Goal: Share content: Share content

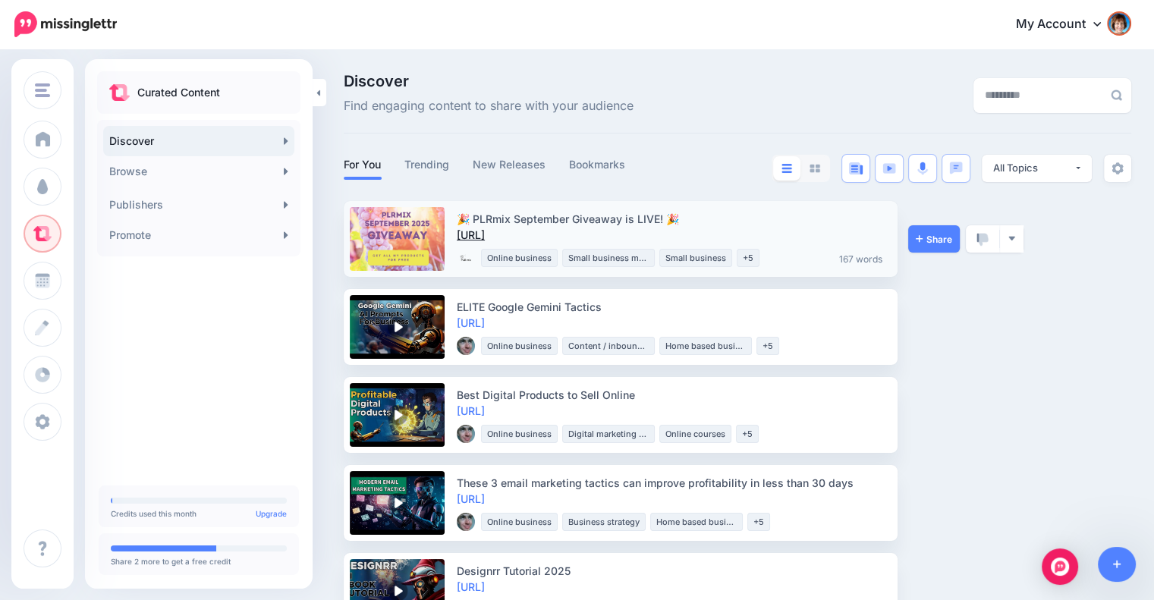
click at [485, 237] on link "https://lttr.ai/Ainuz" at bounding box center [471, 234] width 28 height 13
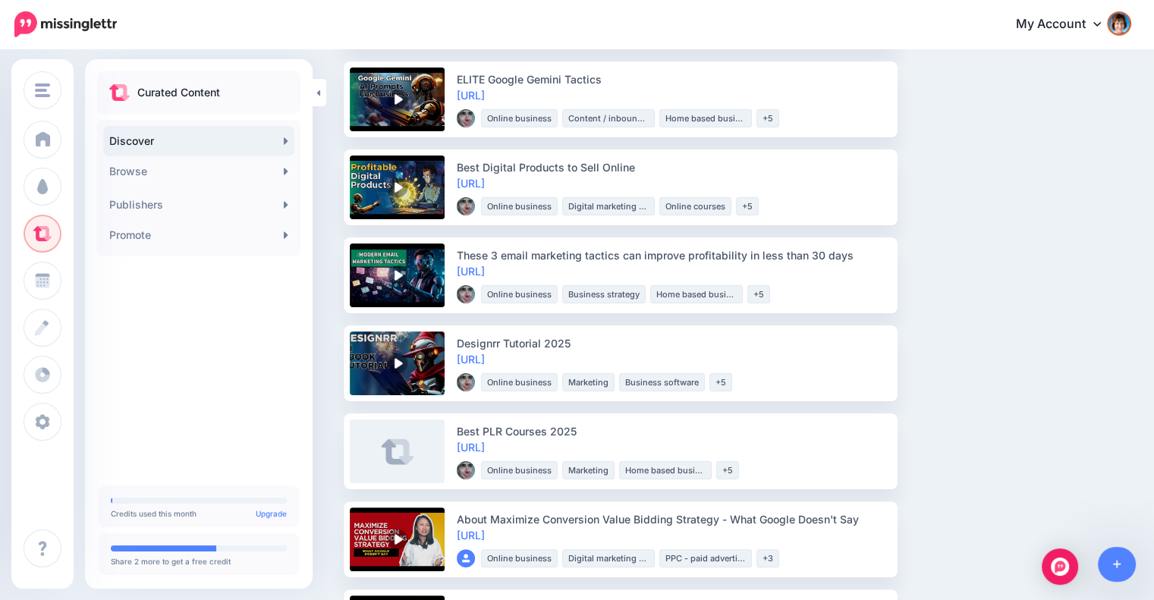
scroll to position [231, 0]
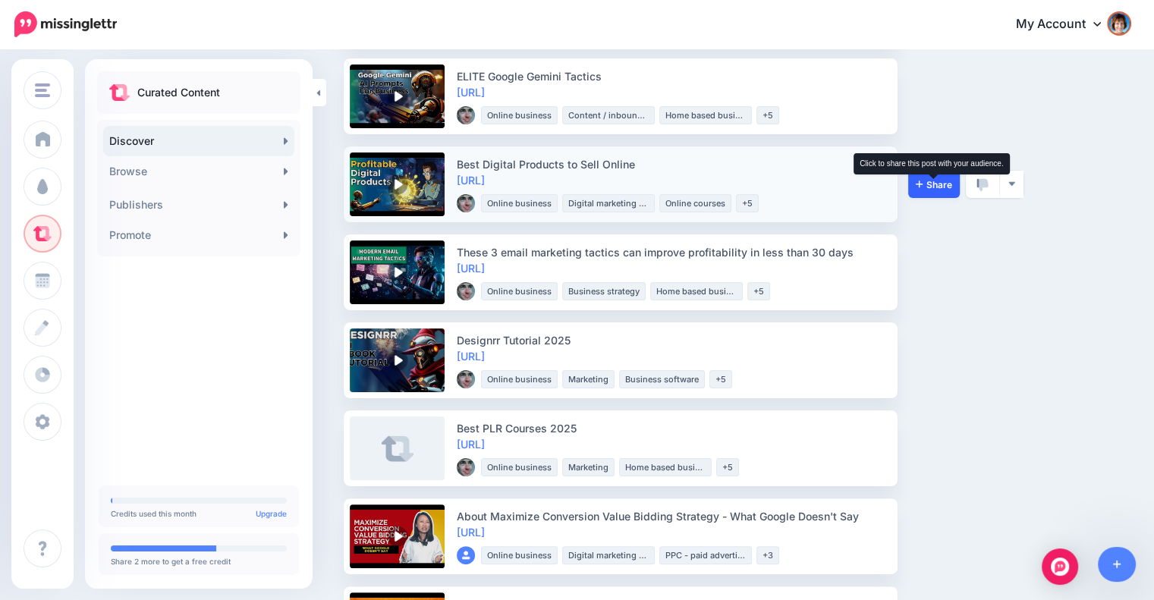
click at [927, 181] on span "Share" at bounding box center [934, 185] width 36 height 10
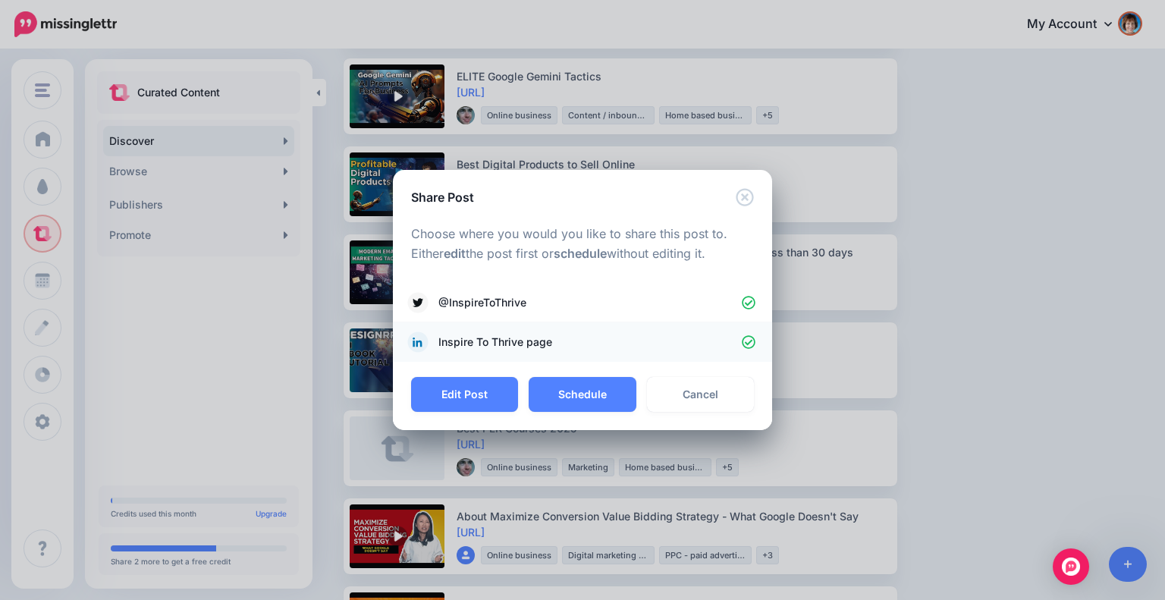
click at [746, 343] on icon at bounding box center [749, 342] width 14 height 14
click at [599, 392] on button "Schedule" at bounding box center [582, 394] width 107 height 35
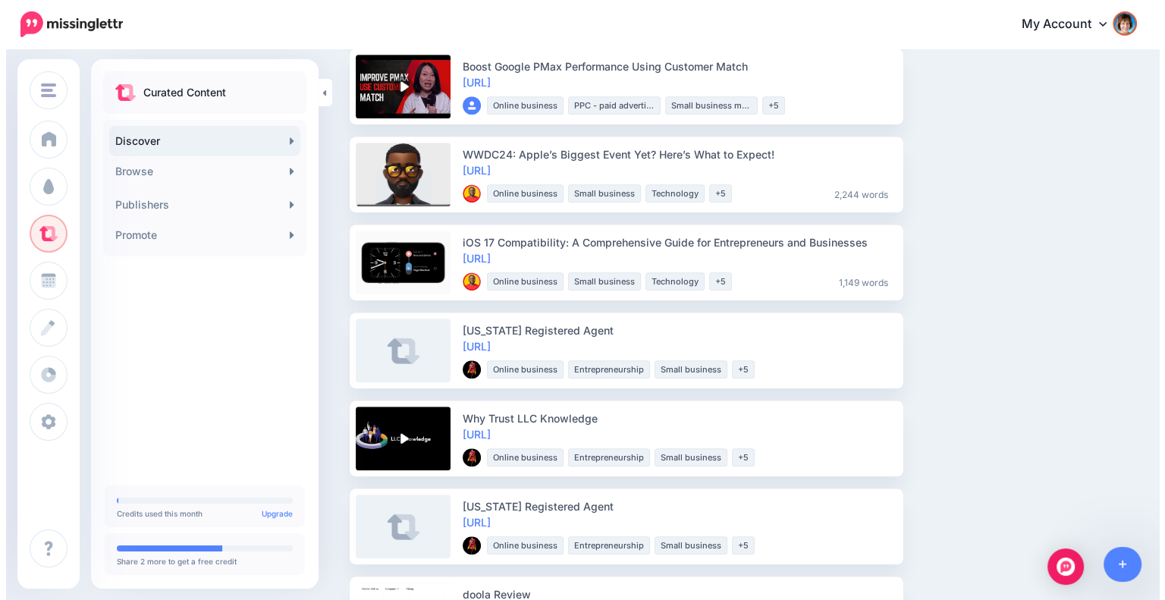
scroll to position [1569, 0]
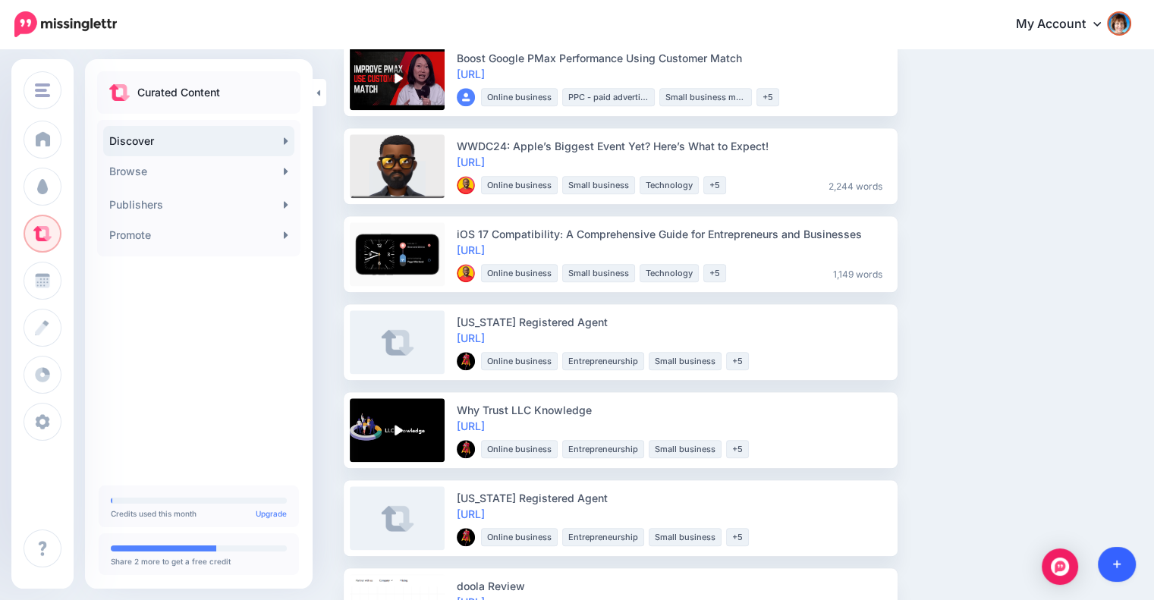
click at [1129, 565] on link at bounding box center [1117, 564] width 39 height 35
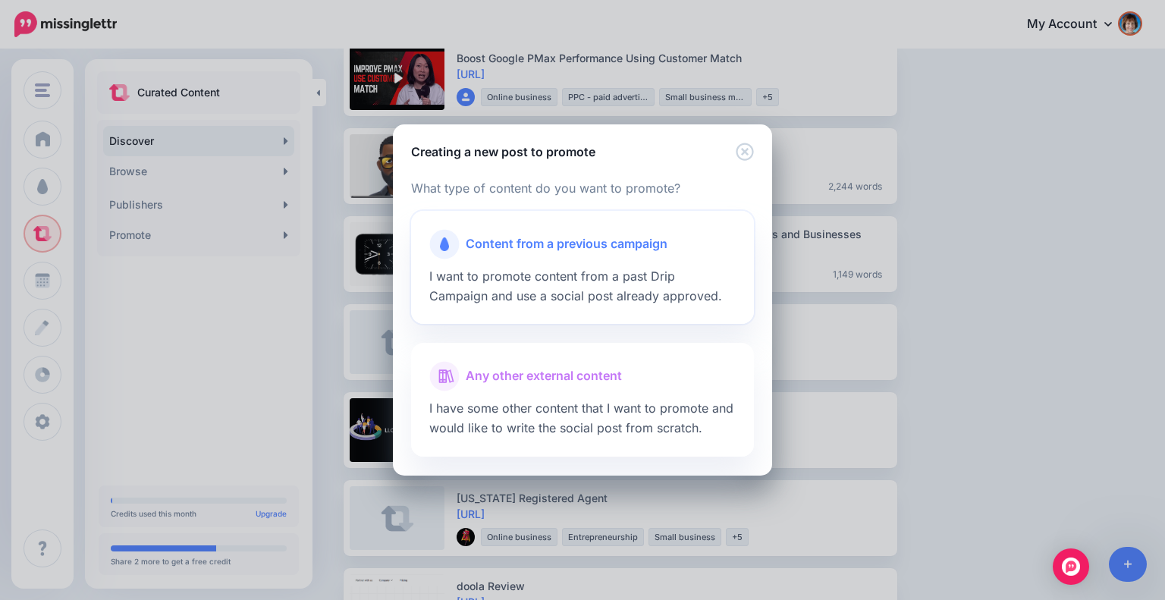
click at [551, 244] on span "Content from a previous campaign" at bounding box center [567, 244] width 202 height 20
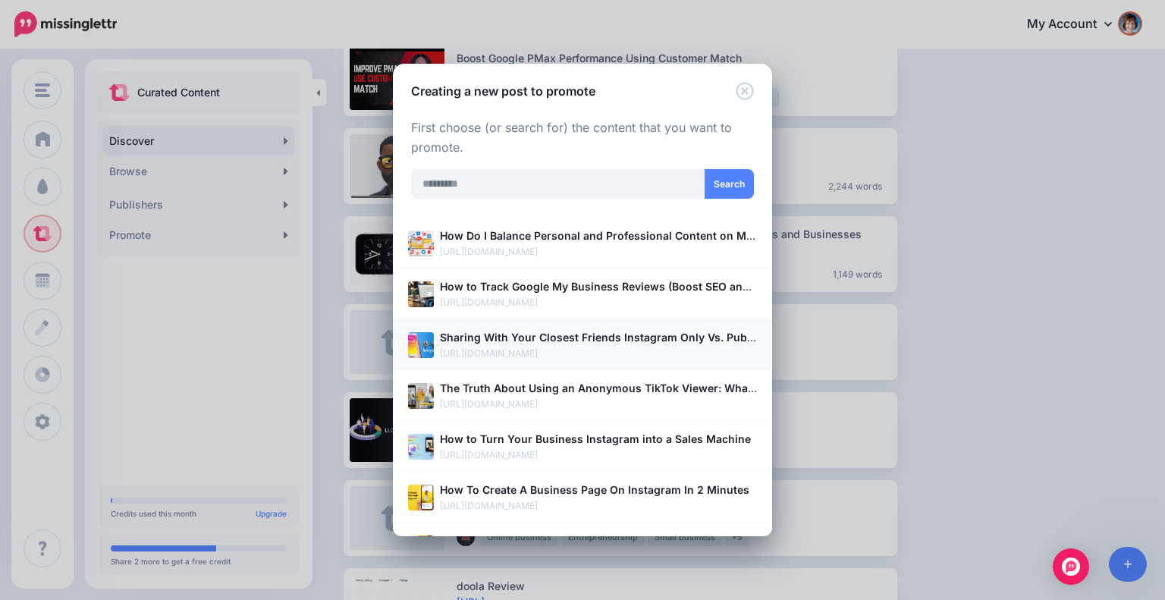
click at [507, 335] on b "Sharing With Your Closest Friends Instagram Only Vs. Public Feed" at bounding box center [613, 337] width 347 height 13
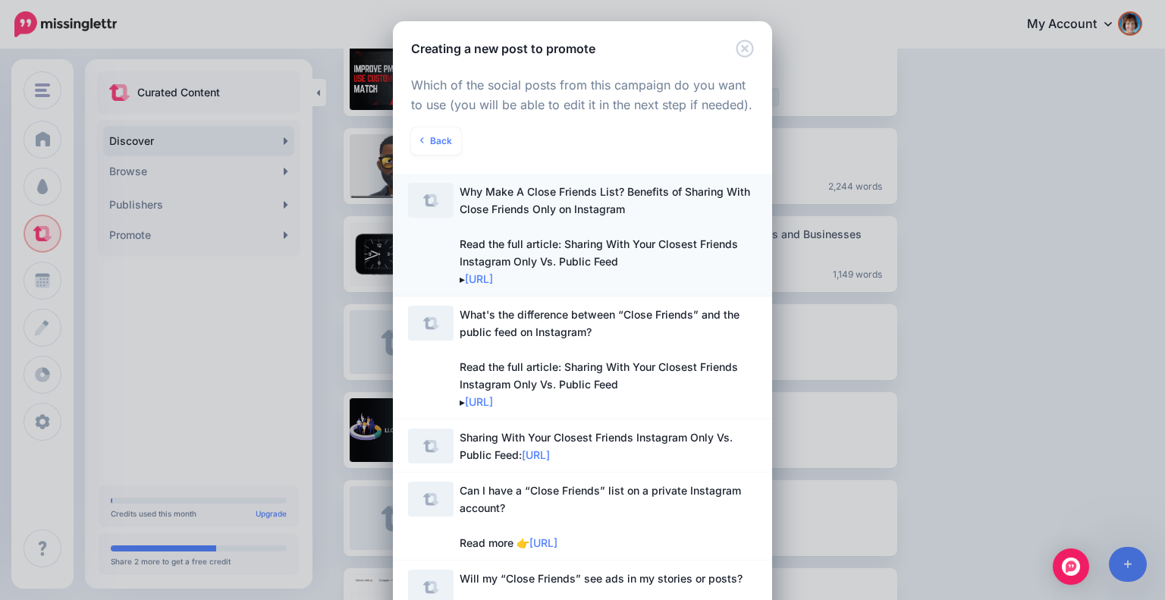
click at [625, 195] on span "Why Make A Close Friends List? Benefits of Sharing With Close Friends Only on I…" at bounding box center [605, 235] width 291 height 100
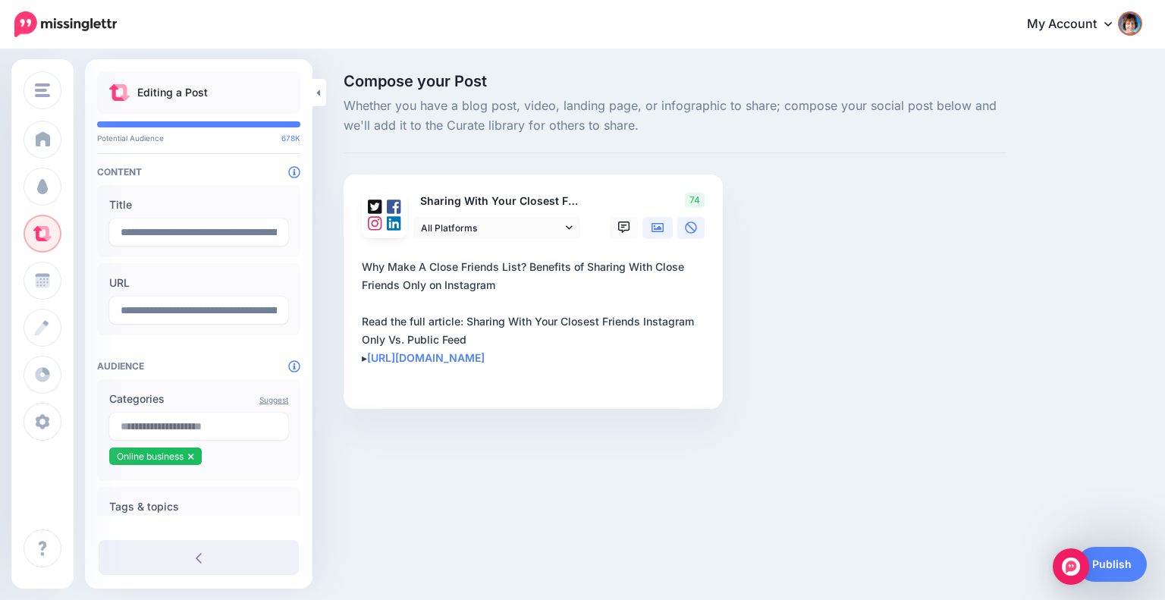
click at [655, 225] on icon at bounding box center [658, 227] width 12 height 12
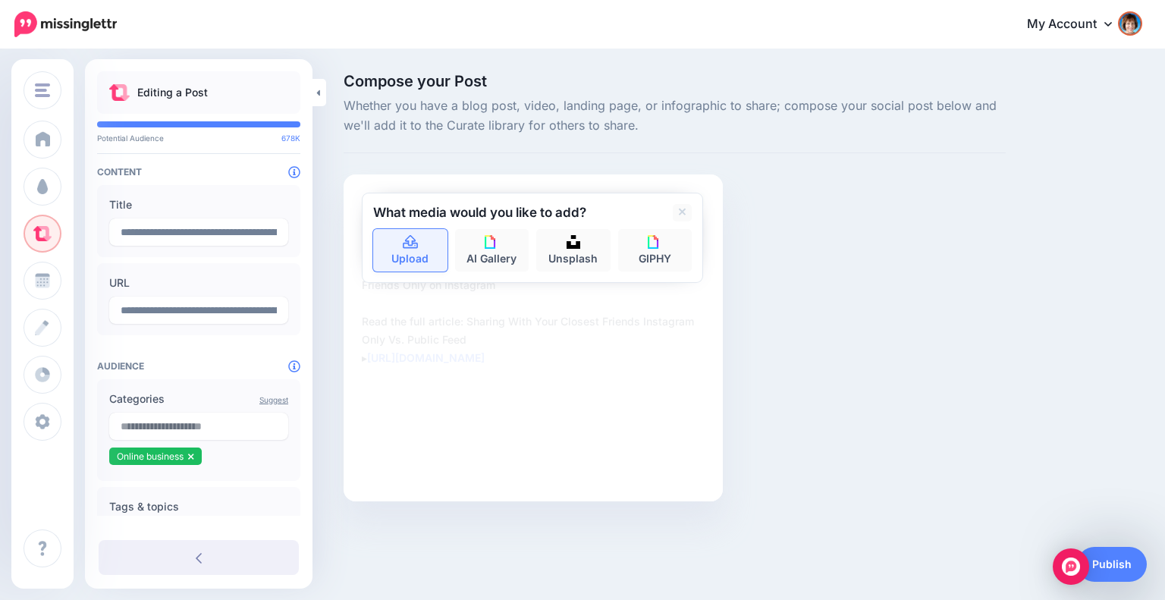
click at [416, 248] on icon at bounding box center [410, 242] width 15 height 14
type textarea "**********"
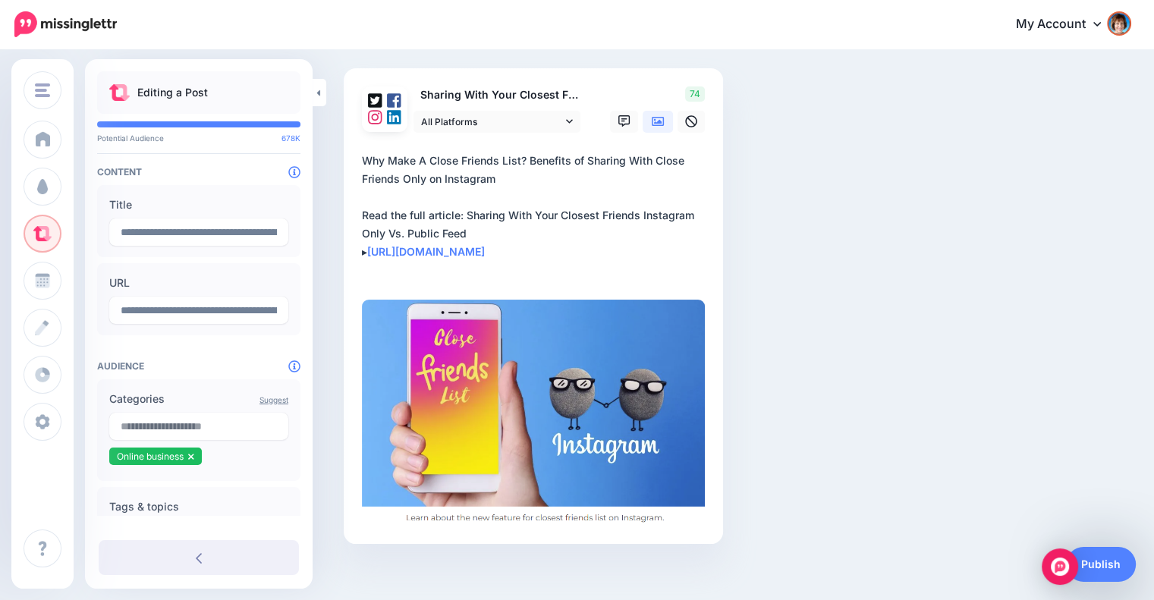
scroll to position [117, 0]
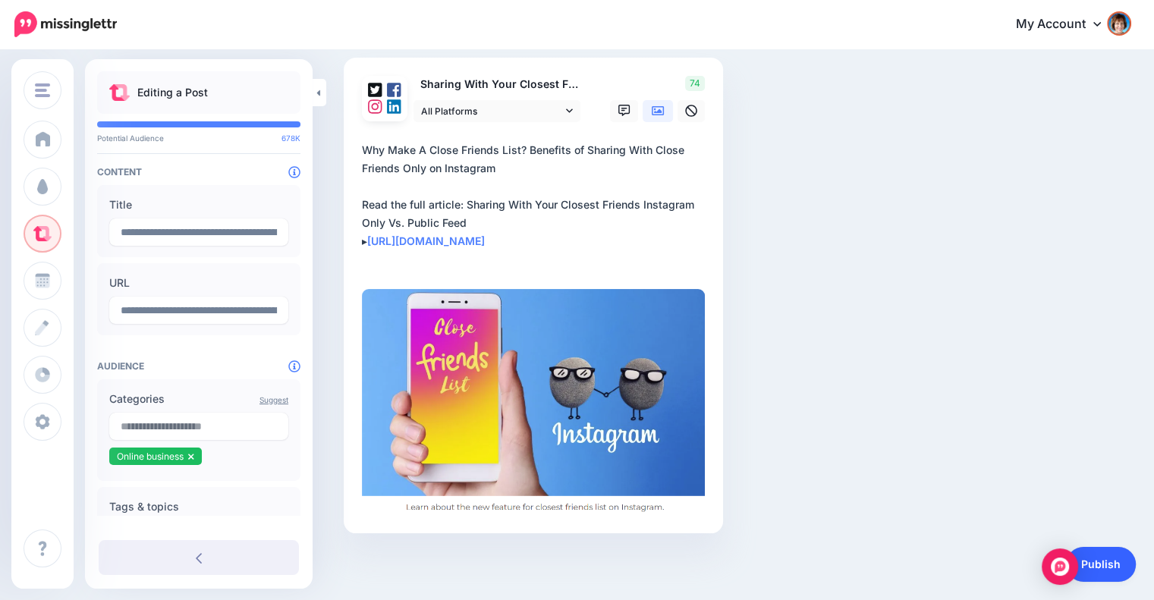
click at [1111, 569] on link "Publish" at bounding box center [1101, 564] width 70 height 35
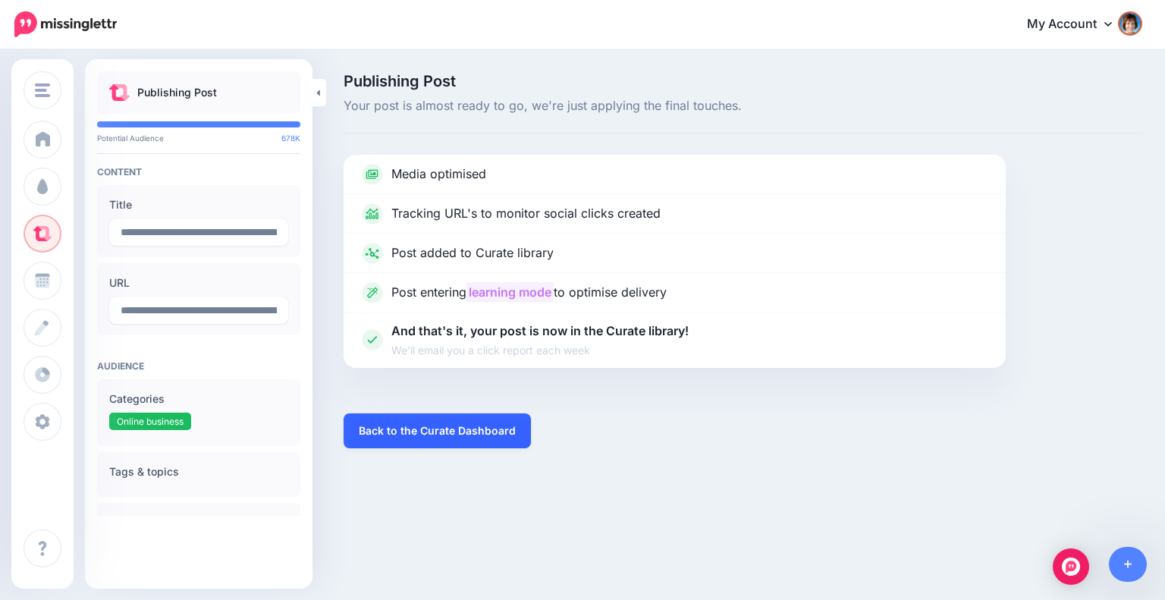
click at [502, 429] on link "Back to the Curate Dashboard" at bounding box center [437, 430] width 187 height 35
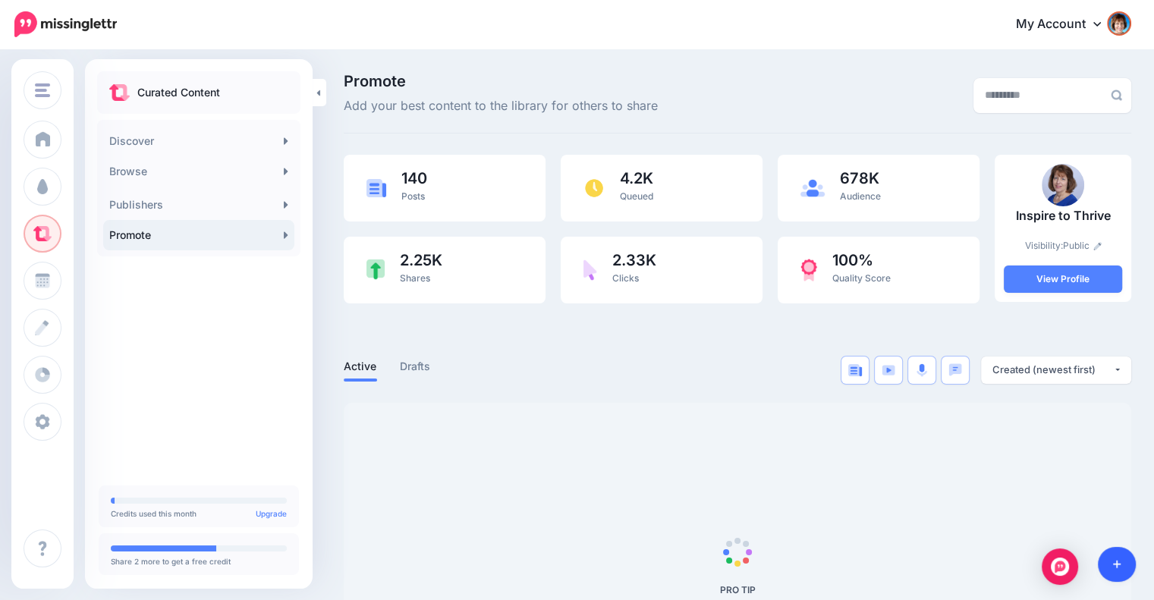
click at [1113, 561] on icon at bounding box center [1117, 564] width 8 height 11
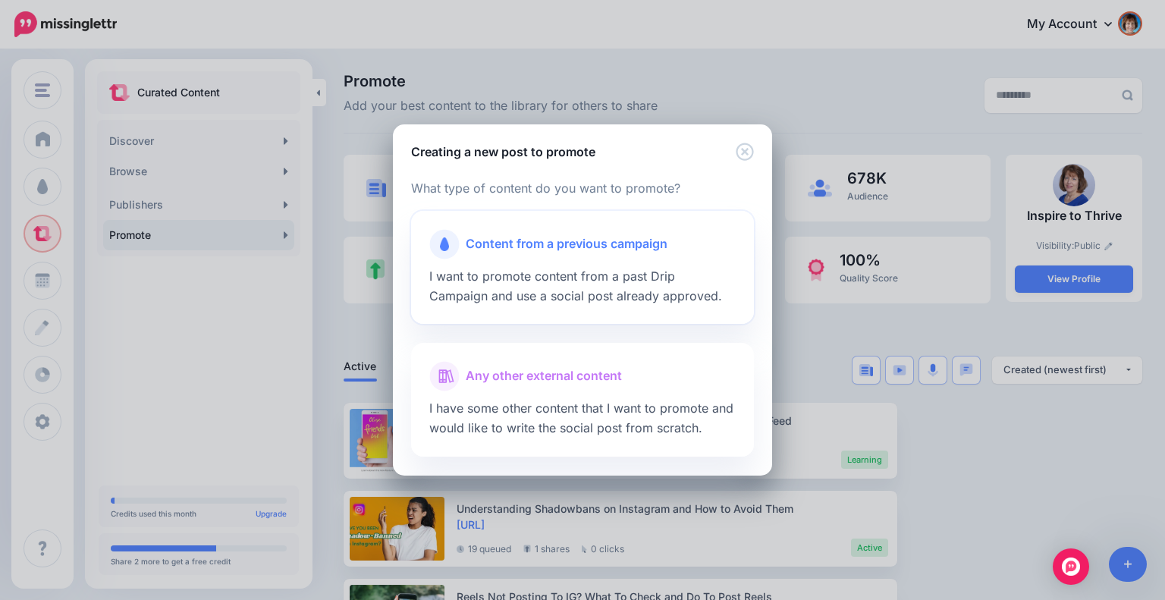
click at [614, 261] on div at bounding box center [582, 263] width 306 height 8
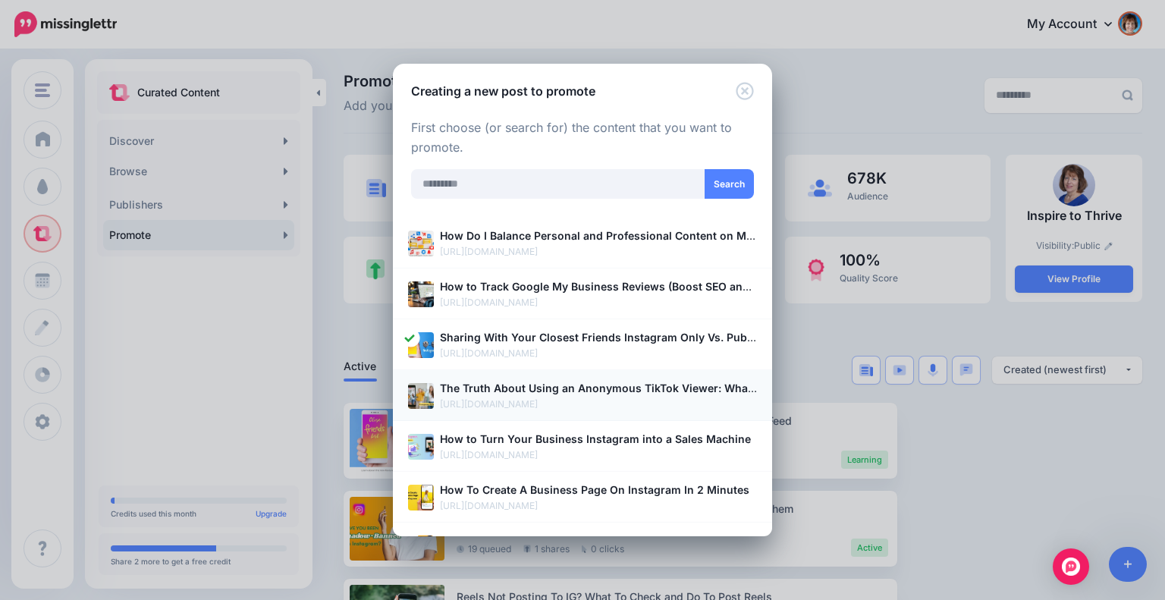
click at [570, 398] on p "[URL][DOMAIN_NAME]" at bounding box center [598, 404] width 317 height 15
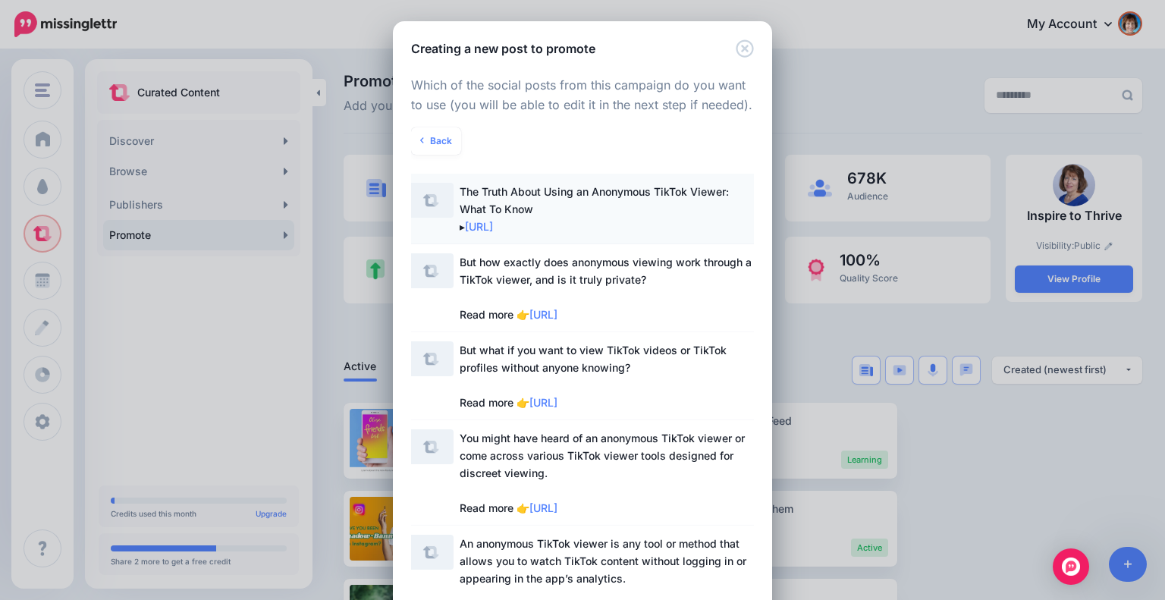
click at [663, 208] on span "The Truth About Using an Anonymous TikTok Viewer: What To Know ▸ https://lttr.a…" at bounding box center [608, 209] width 297 height 52
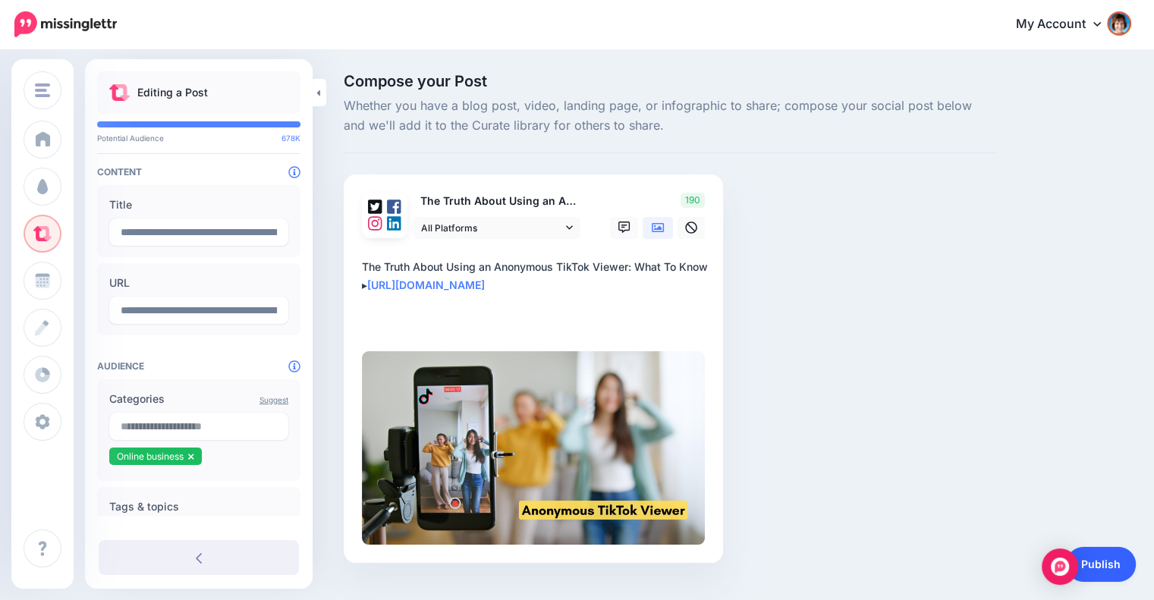
click at [1110, 564] on link "Publish" at bounding box center [1101, 564] width 70 height 35
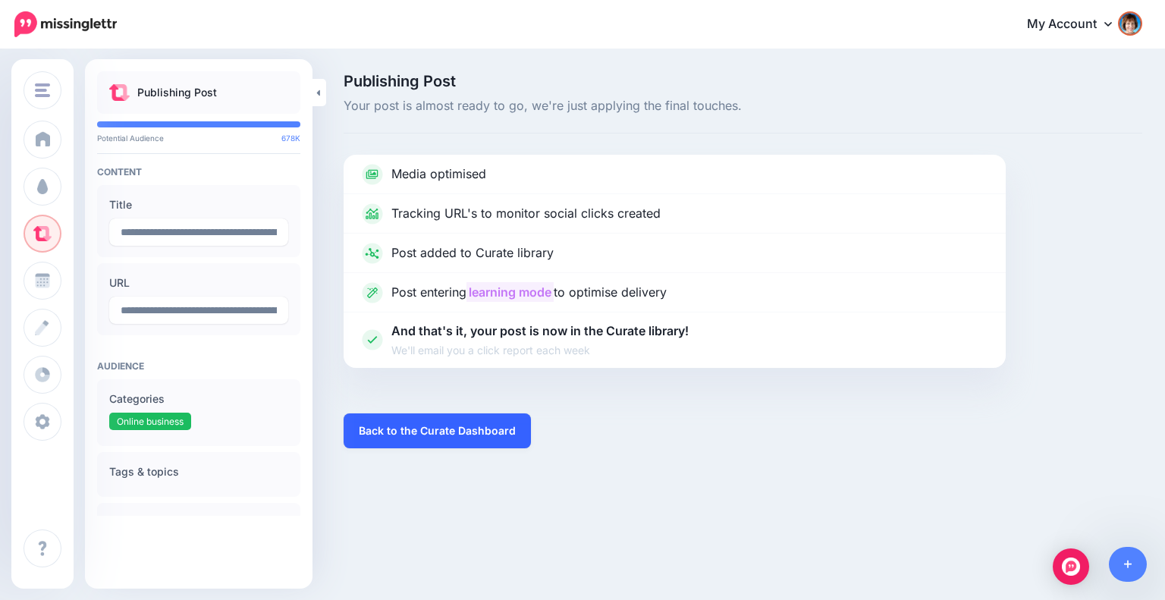
click at [440, 426] on link "Back to the Curate Dashboard" at bounding box center [437, 430] width 187 height 35
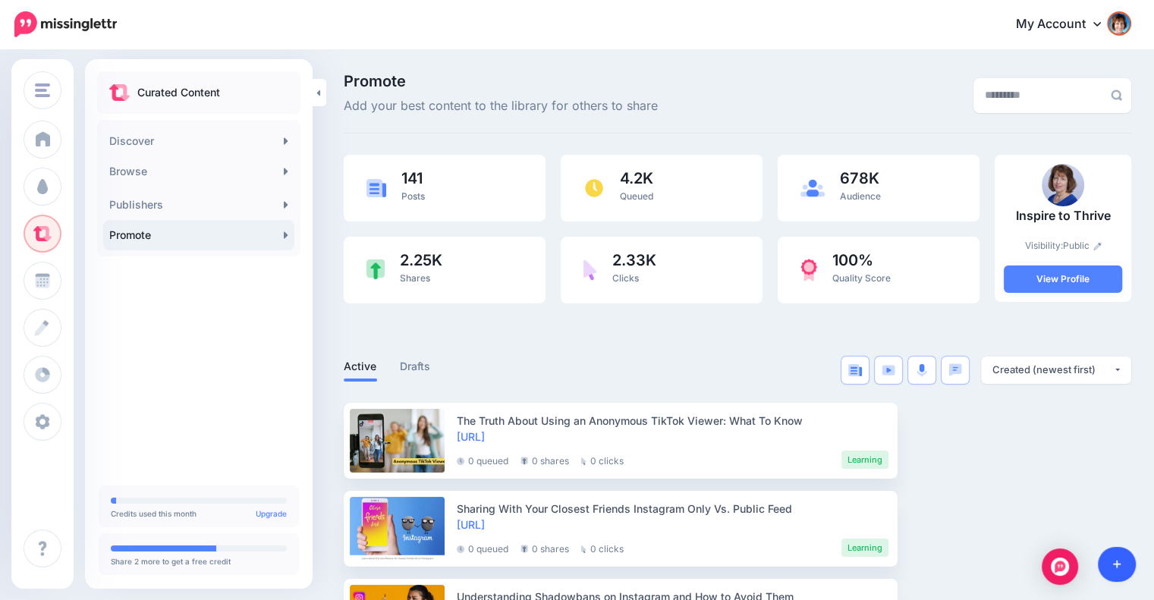
click at [1111, 558] on link at bounding box center [1117, 564] width 39 height 35
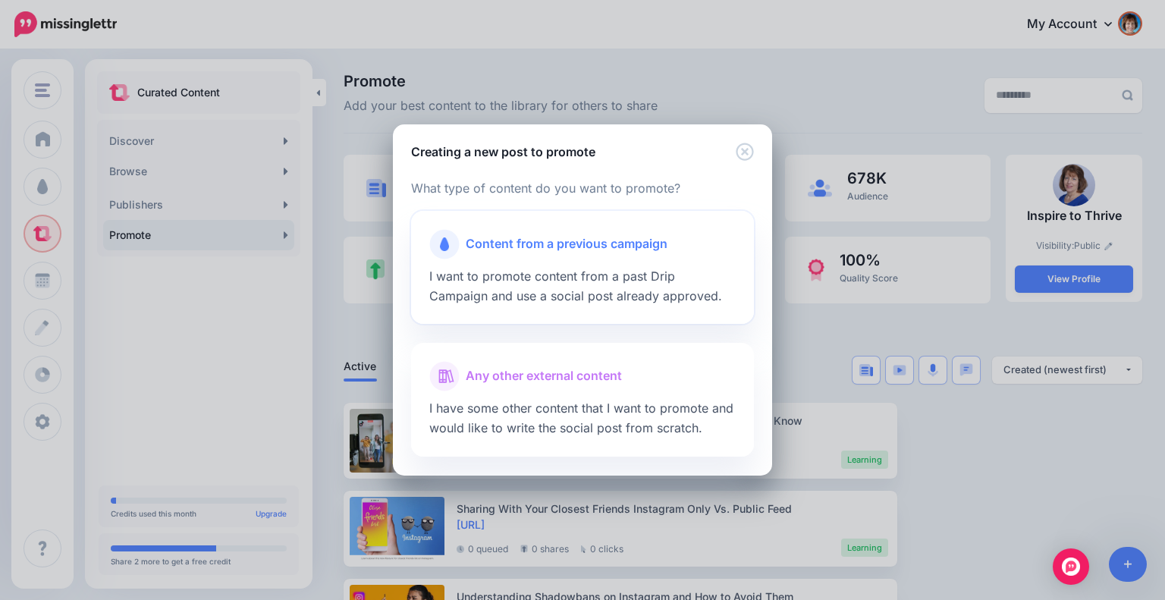
click at [567, 254] on div "Content from a previous campaign" at bounding box center [582, 244] width 306 height 30
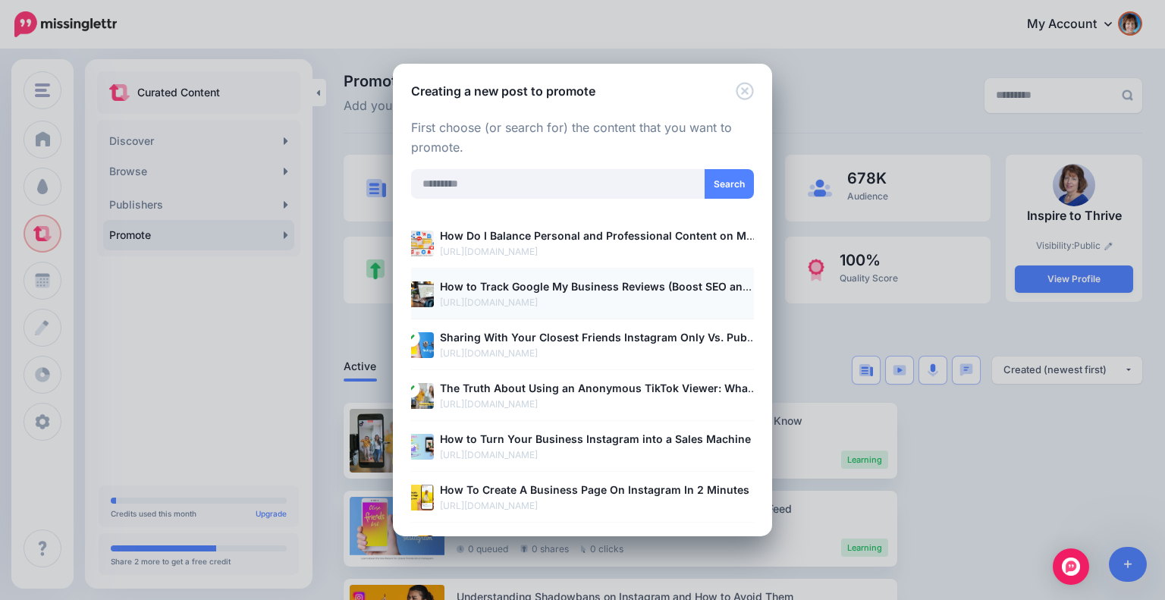
click at [549, 284] on b "How to Track Google My Business Reviews (Boost SEO and Build Trust for Small Bu…" at bounding box center [683, 286] width 486 height 13
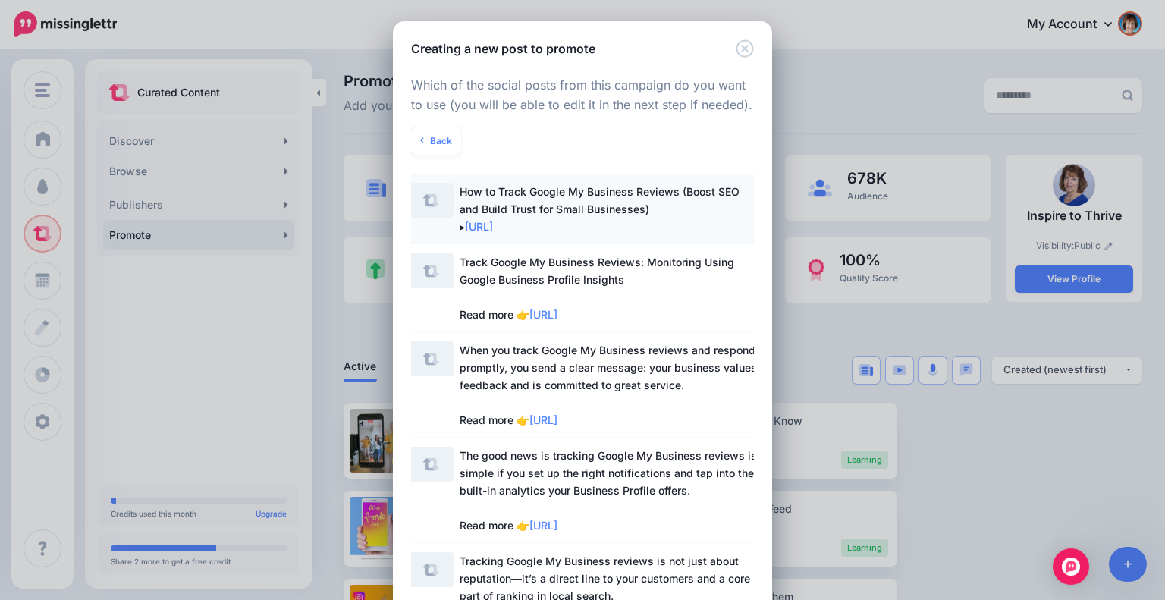
click at [565, 215] on span "How to Track Google My Business Reviews (Boost SEO and Build Trust for Small Bu…" at bounding box center [608, 209] width 297 height 52
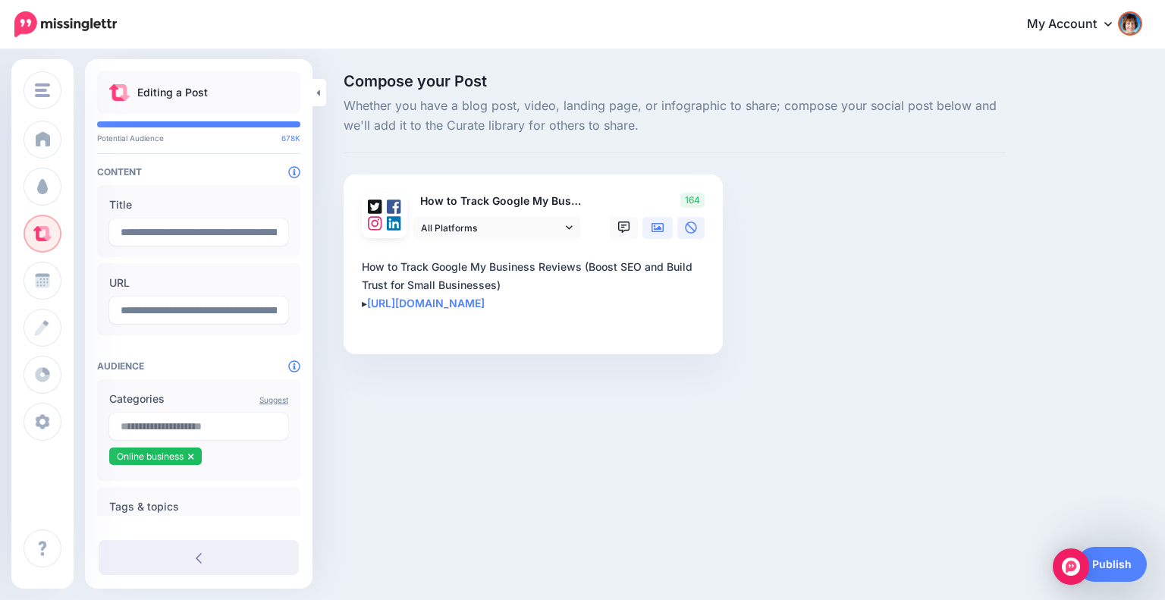
click at [658, 227] on icon at bounding box center [658, 227] width 12 height 9
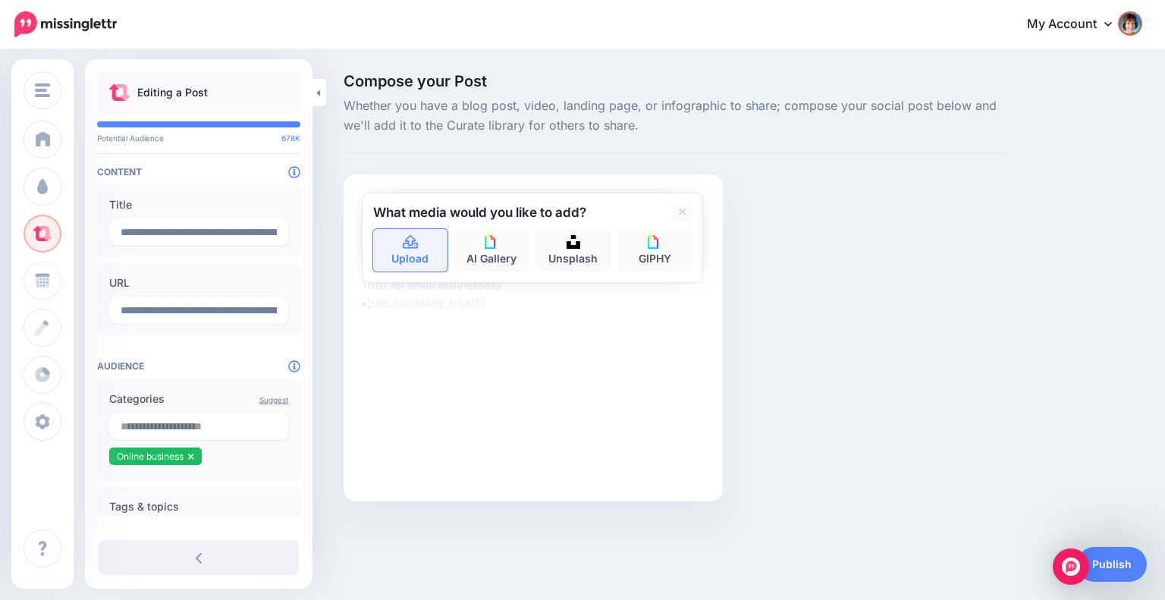
click at [407, 245] on icon at bounding box center [410, 243] width 17 height 14
type textarea "**********"
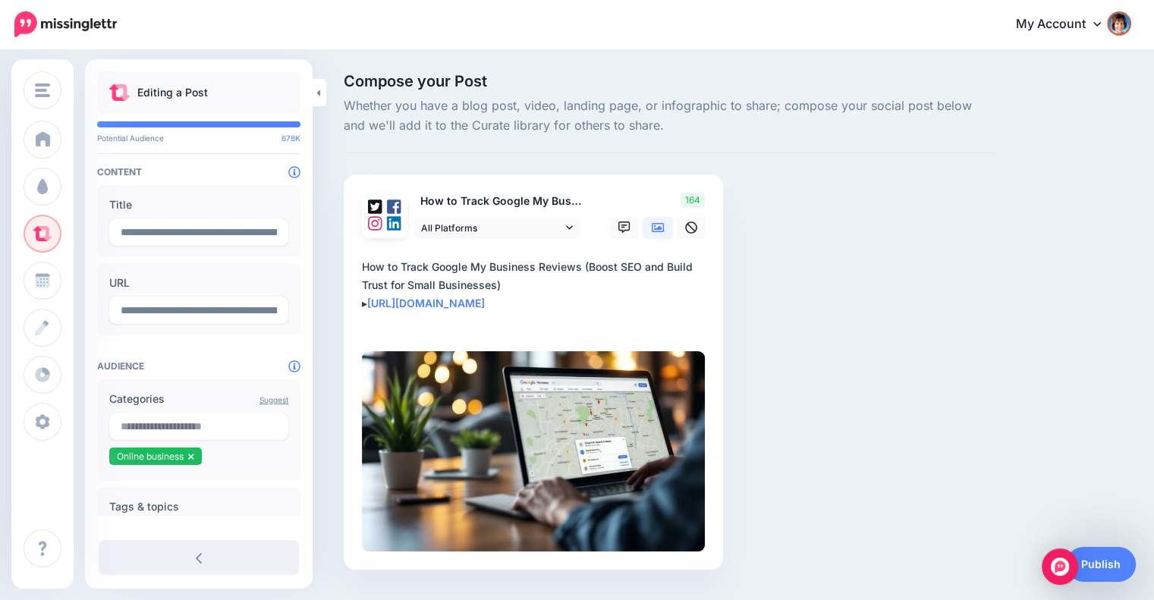
click at [623, 290] on textarea "**********" at bounding box center [536, 294] width 349 height 73
click at [1108, 564] on link "Publish" at bounding box center [1101, 564] width 70 height 35
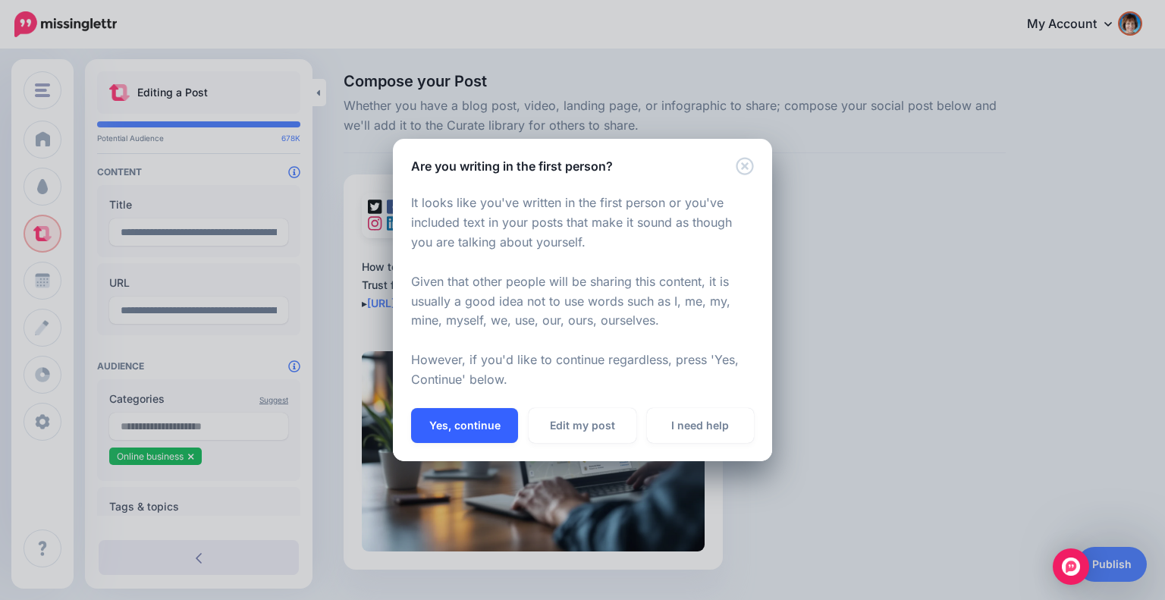
click at [451, 423] on button "Yes, continue" at bounding box center [464, 425] width 107 height 35
